Goal: Task Accomplishment & Management: Use online tool/utility

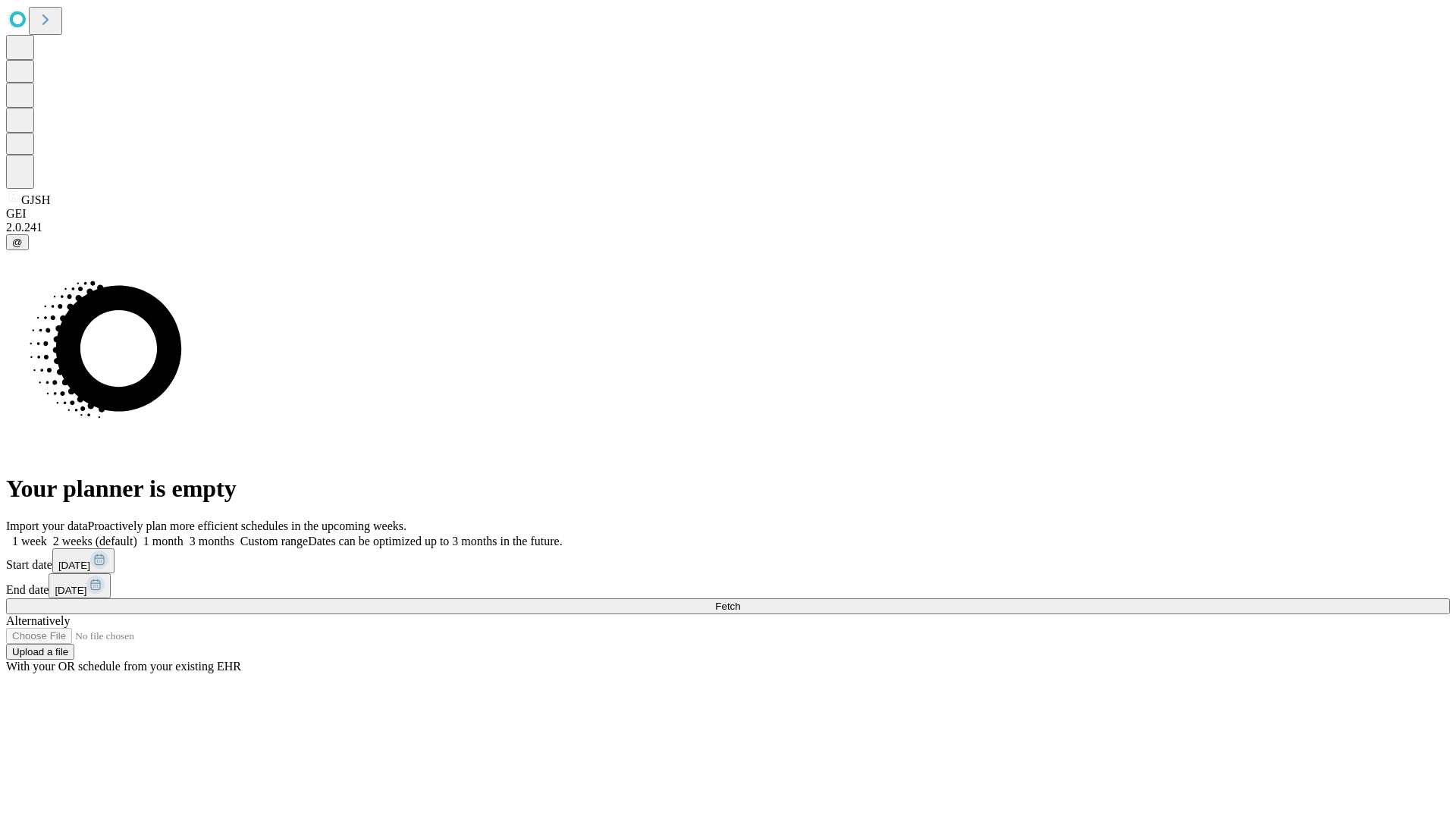
click at [740, 601] on span "Fetch" at bounding box center [728, 606] width 25 height 12
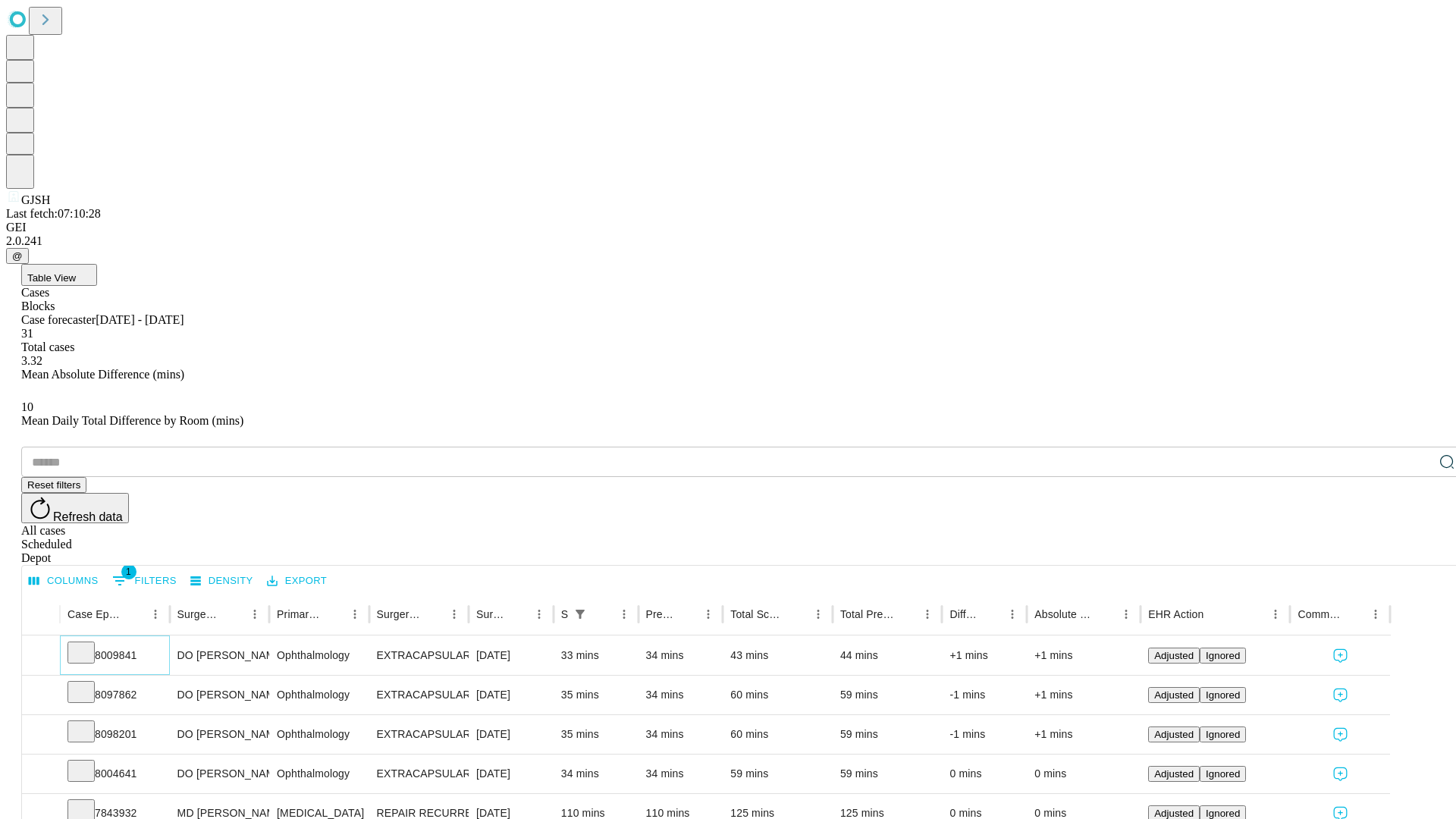
click at [89, 644] on icon at bounding box center [81, 651] width 15 height 15
